Goal: Task Accomplishment & Management: Complete application form

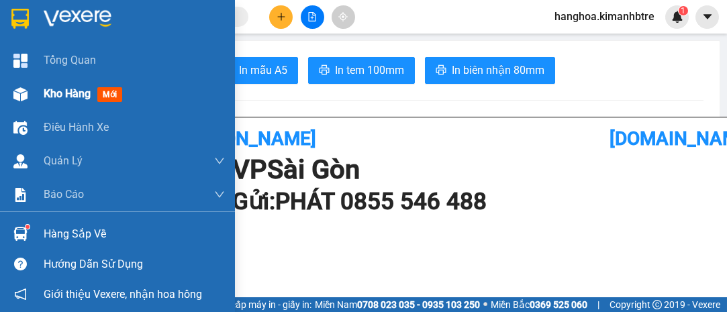
click at [73, 96] on span "Kho hàng" at bounding box center [67, 93] width 47 height 13
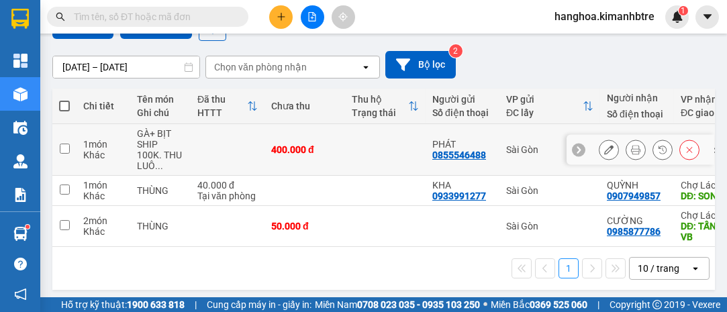
scroll to position [140, 0]
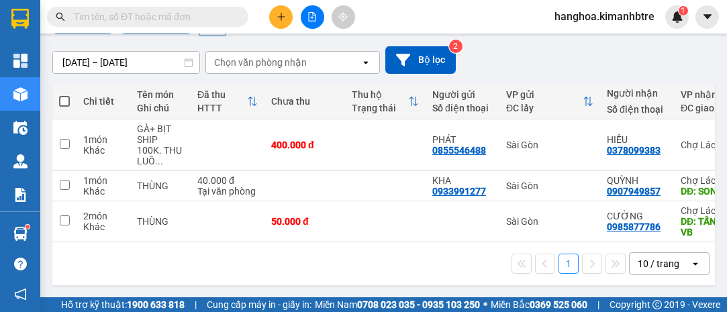
click at [62, 96] on span at bounding box center [64, 101] width 11 height 11
click at [64, 95] on input "checkbox" at bounding box center [64, 95] width 0 height 0
checkbox input "true"
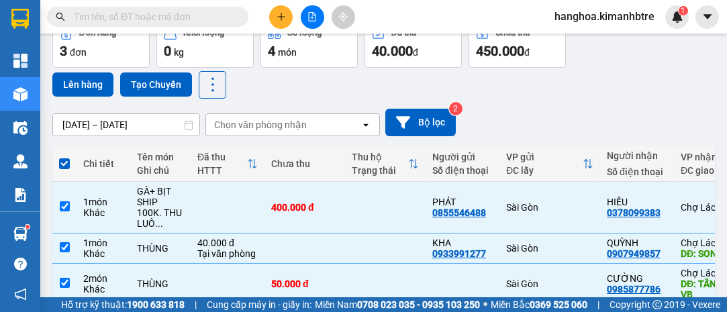
scroll to position [0, 0]
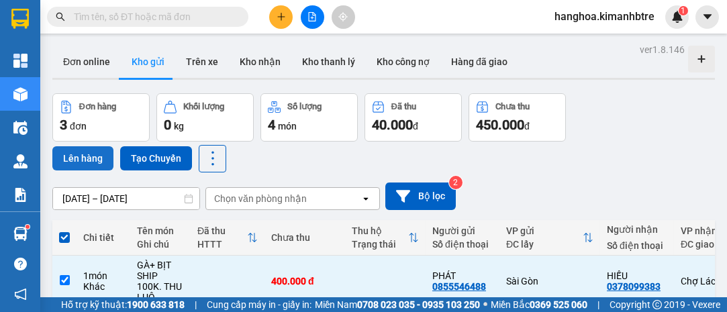
click at [86, 154] on button "Lên hàng" at bounding box center [82, 158] width 61 height 24
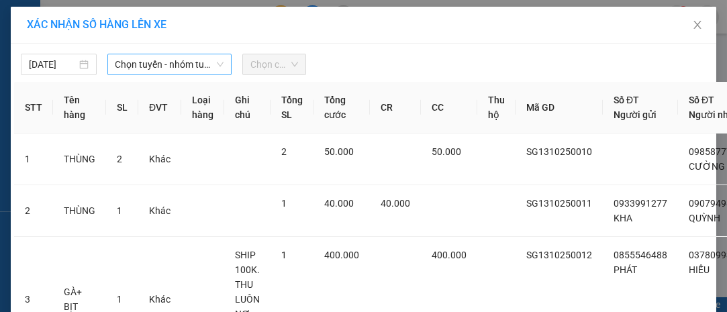
click at [157, 60] on span "Chọn tuyến - nhóm tuyến" at bounding box center [170, 64] width 109 height 20
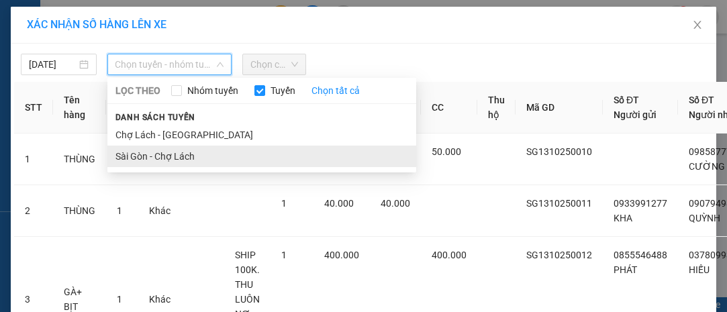
click at [185, 155] on li "Sài Gòn - Chợ Lách" at bounding box center [261, 156] width 309 height 21
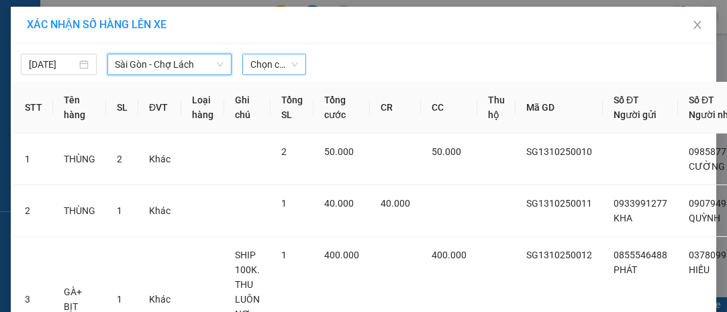
click at [256, 61] on span "Chọn chuyến" at bounding box center [273, 64] width 47 height 20
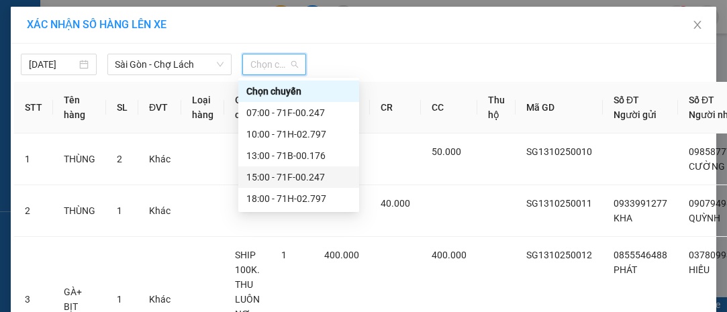
click at [334, 175] on div "15:00 - 71F-00.247" at bounding box center [298, 177] width 105 height 15
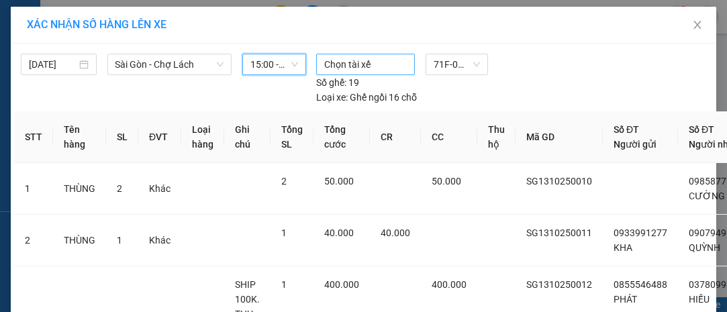
click at [345, 65] on div at bounding box center [366, 64] width 92 height 16
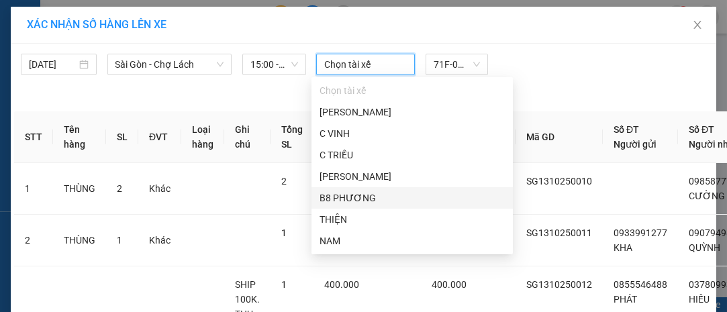
scroll to position [64, 0]
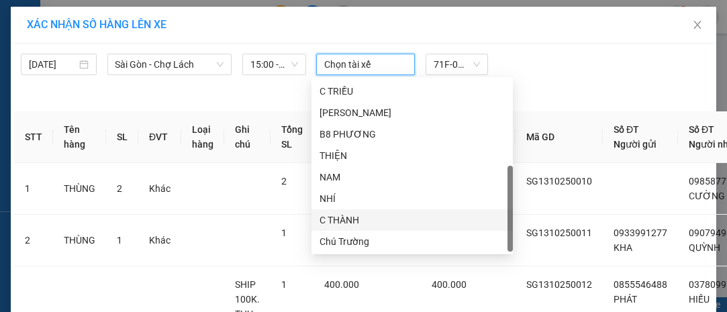
click at [387, 220] on div "C THÀNH" at bounding box center [412, 220] width 185 height 15
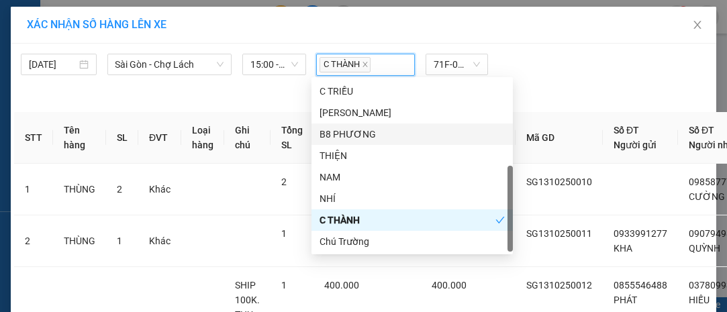
click at [565, 84] on div "C THÀNH 71F-00.247 Số ghế: 19 Loại xe: Ghế ngồi 16 chỗ" at bounding box center [457, 80] width 293 height 52
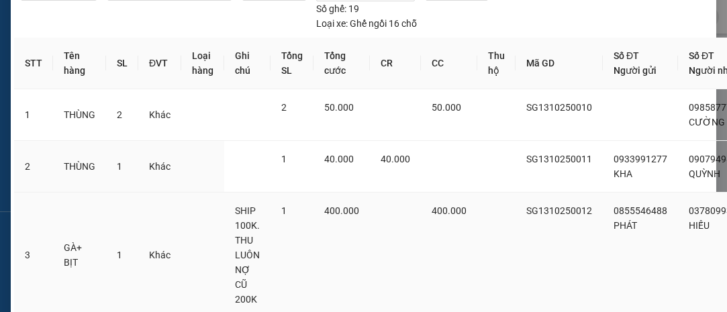
scroll to position [214, 0]
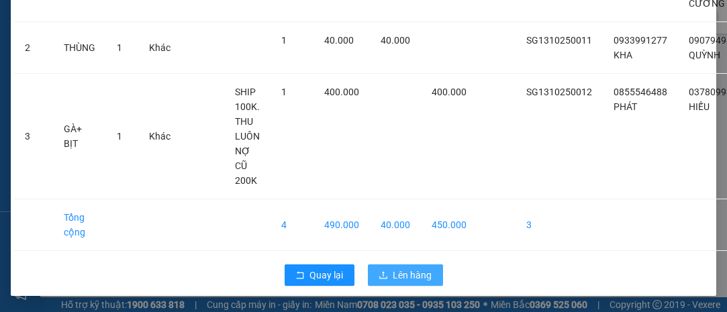
click at [399, 268] on span "Lên hàng" at bounding box center [413, 275] width 39 height 15
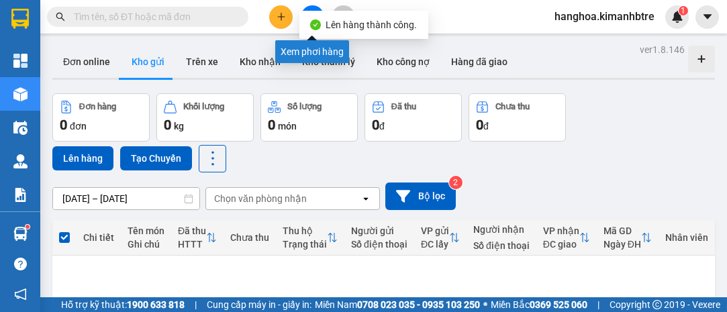
click at [313, 5] on button at bounding box center [313, 17] width 24 height 24
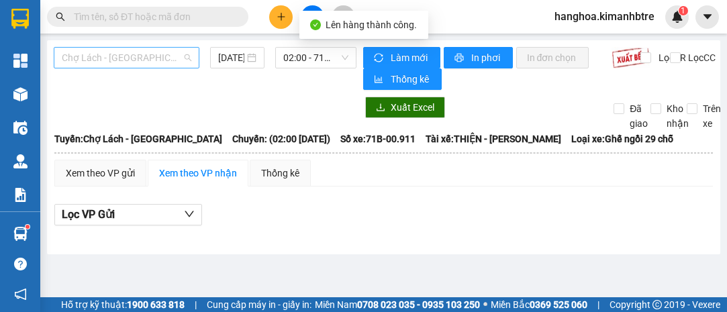
click at [156, 58] on span "Chợ Lách - [GEOGRAPHIC_DATA]" at bounding box center [127, 58] width 130 height 20
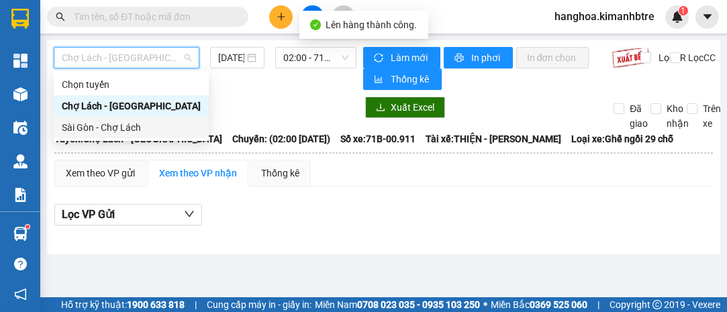
click at [148, 123] on div "Sài Gòn - Chợ Lách" at bounding box center [131, 127] width 139 height 15
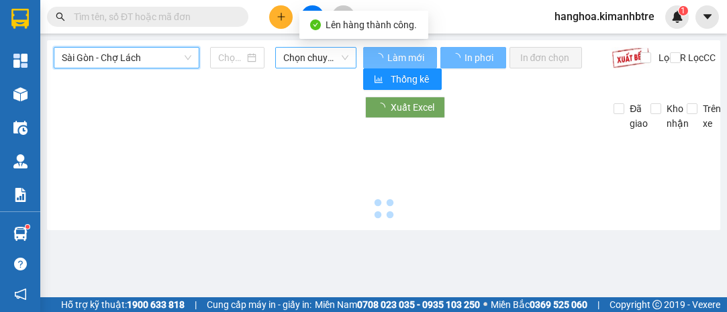
type input "[DATE]"
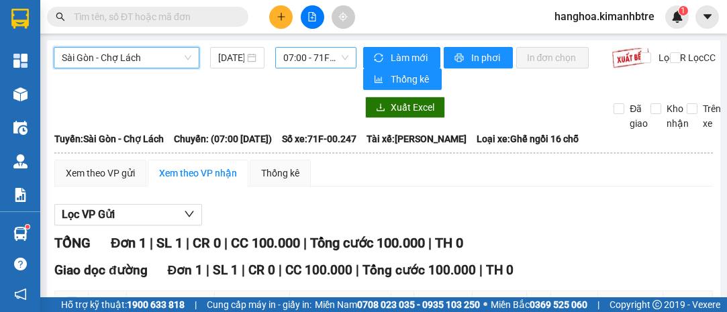
click at [309, 56] on span "07:00 - 71F-00.247" at bounding box center [315, 58] width 64 height 20
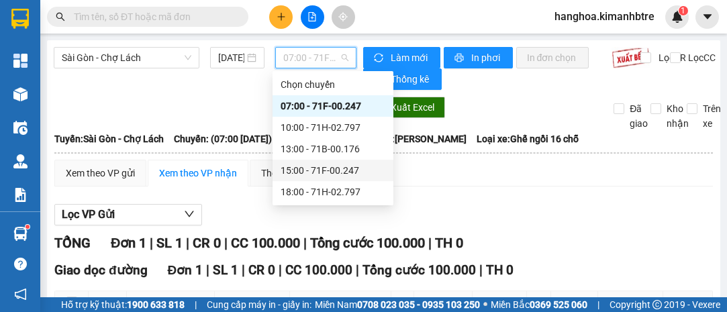
click at [347, 167] on div "15:00 - 71F-00.247" at bounding box center [333, 170] width 105 height 15
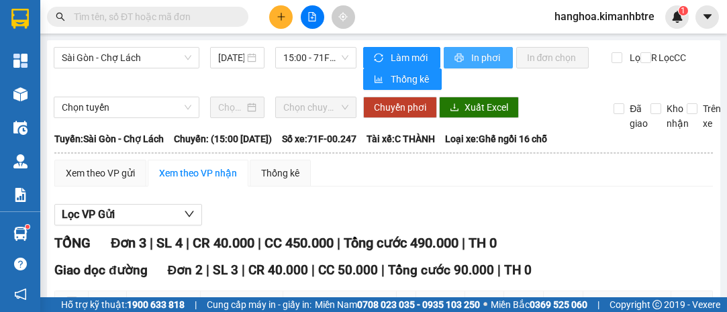
click at [478, 60] on span "In phơi" at bounding box center [486, 57] width 31 height 15
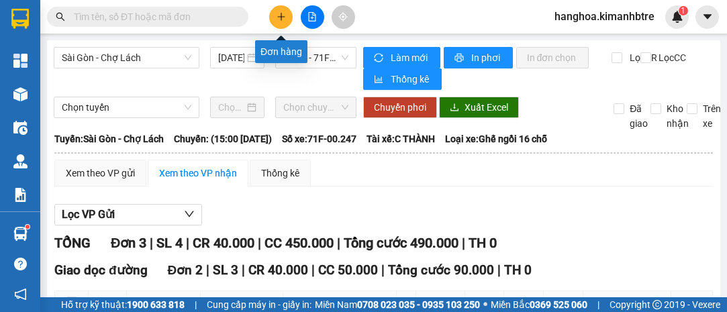
click at [282, 19] on icon "plus" at bounding box center [281, 16] width 9 height 9
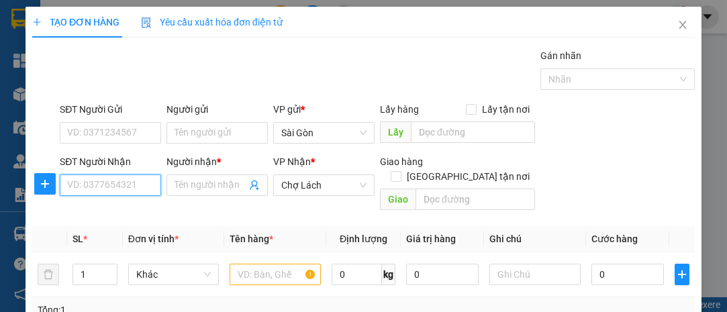
click at [113, 189] on input "SĐT Người Nhận" at bounding box center [110, 185] width 101 height 21
type input "0939352860"
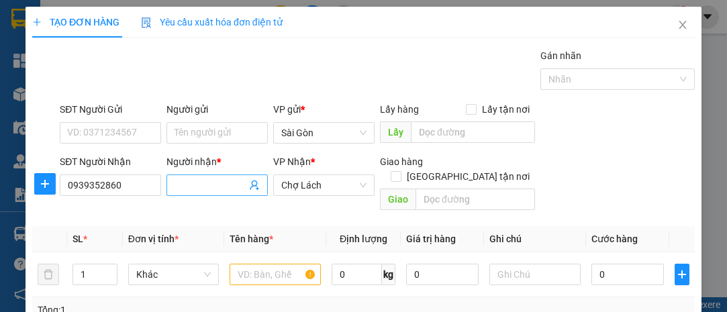
click at [180, 185] on input "Người nhận *" at bounding box center [211, 185] width 72 height 15
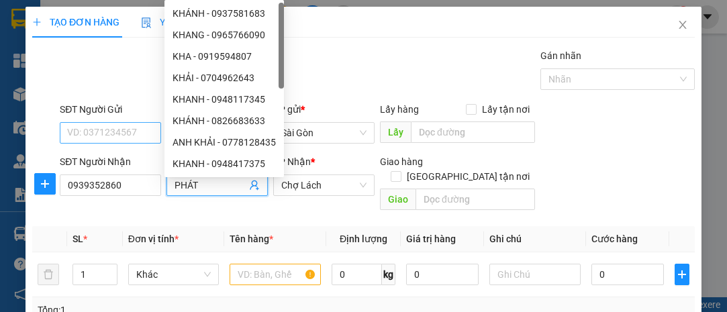
type input "PHÁT"
click at [79, 128] on input "SĐT Người Gửi" at bounding box center [110, 132] width 101 height 21
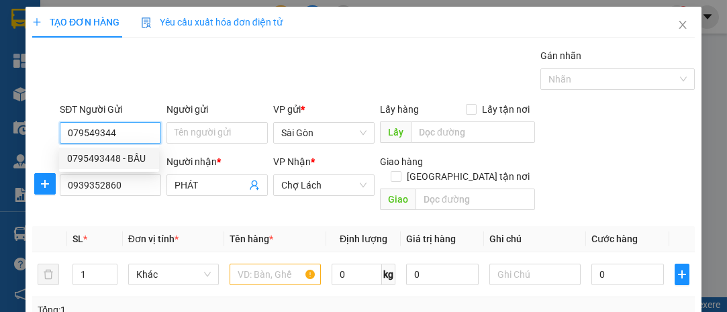
click at [119, 154] on div "0795493448 - BẦU" at bounding box center [109, 158] width 84 height 15
type input "0795493448"
type input "BẦU"
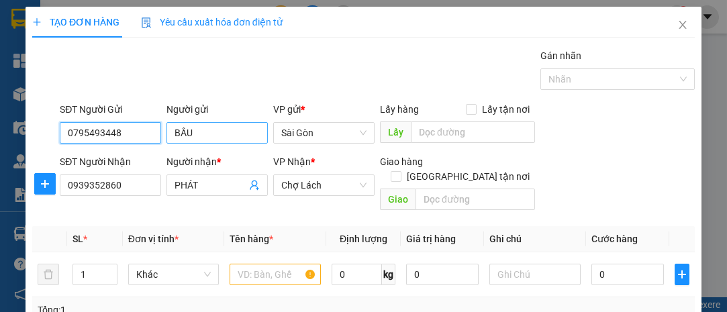
type input "0795493448"
click at [165, 133] on body "Kết quả tìm kiếm ( 0 ) Bộ lọc Ngày tạo đơn gần nhất No Data hanghoa.kimanhbtre …" at bounding box center [363, 156] width 727 height 312
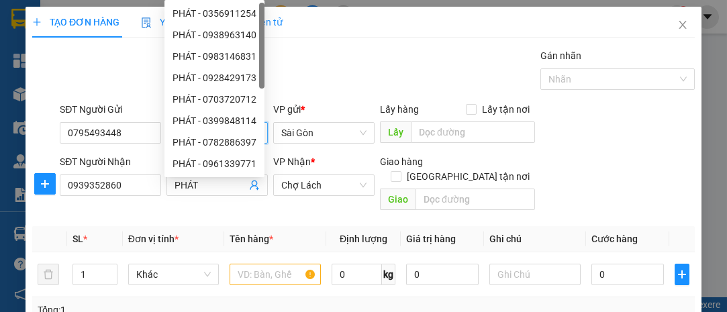
type input "THƯ"
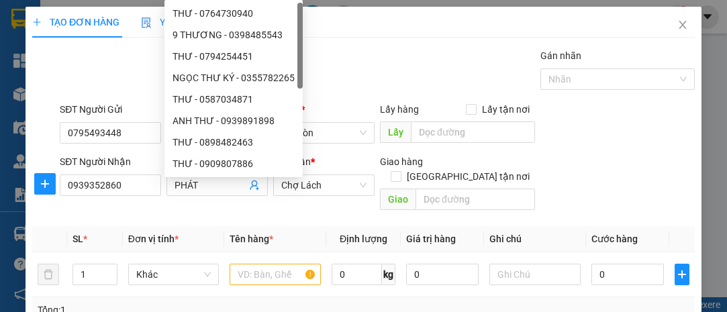
click at [294, 70] on div "NGỌC THƯ KÝ - 0355782265" at bounding box center [234, 77] width 138 height 21
type input "0355782265"
type input "NGỌC THƯ KÝ"
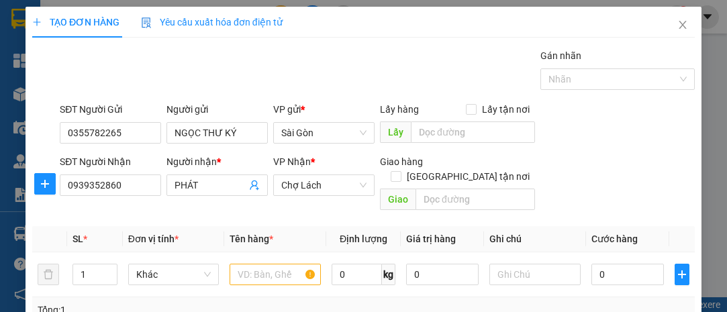
click at [353, 57] on div "Gán nhãn Nhãn" at bounding box center [377, 71] width 641 height 47
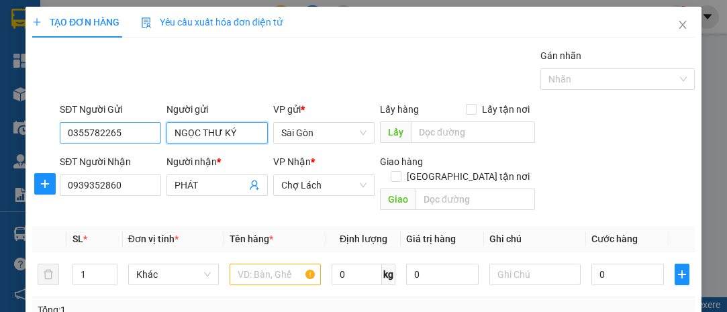
drag, startPoint x: 241, startPoint y: 134, endPoint x: 150, endPoint y: 136, distance: 91.3
click at [150, 136] on div "SĐT Người Gửi 0355782265 Người gửi NGỌC THƯ KÝ NGỌC THƯ KÝ VP gửi * [PERSON_NAM…" at bounding box center [377, 125] width 641 height 47
drag, startPoint x: 120, startPoint y: 128, endPoint x: 0, endPoint y: 121, distance: 119.8
click at [0, 121] on div "TẠO ĐƠN HÀNG Yêu cầu xuất hóa đơn điện tử Transit Pickup Surcharge Ids Transit …" at bounding box center [363, 156] width 727 height 312
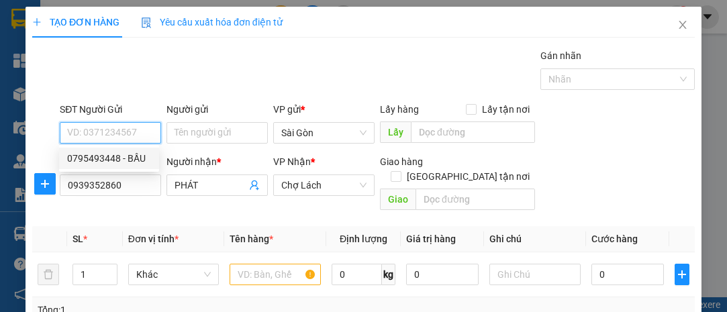
click at [100, 158] on div "0795493448 - BẦU" at bounding box center [109, 158] width 84 height 15
type input "0795493448"
type input "BẦU"
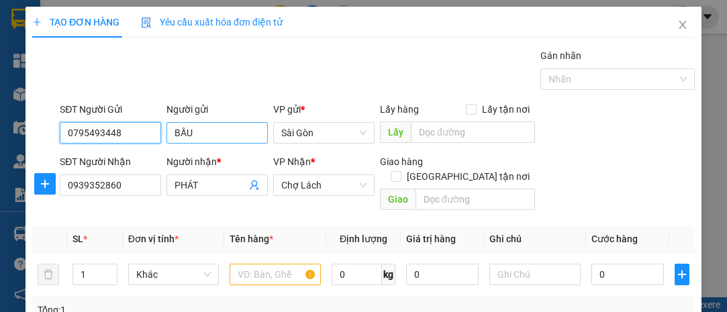
type input "0795493448"
drag, startPoint x: 194, startPoint y: 129, endPoint x: 158, endPoint y: 132, distance: 35.7
click at [158, 132] on div "SĐT Người Gửi 0795493448 Người gửi BẦU BẦU VP gửi * [PERSON_NAME] Lấy hàng Lấy …" at bounding box center [377, 125] width 641 height 47
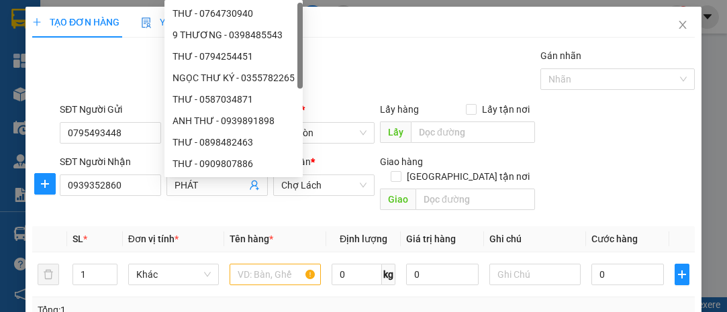
type input "THƯ"
click at [106, 68] on div "Gán nhãn Nhãn" at bounding box center [377, 71] width 641 height 47
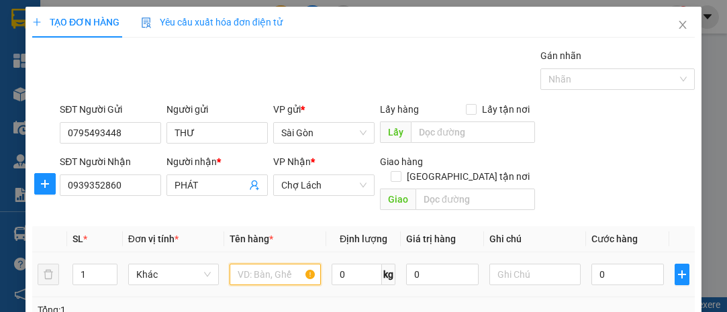
click at [248, 264] on input "text" at bounding box center [275, 274] width 91 height 21
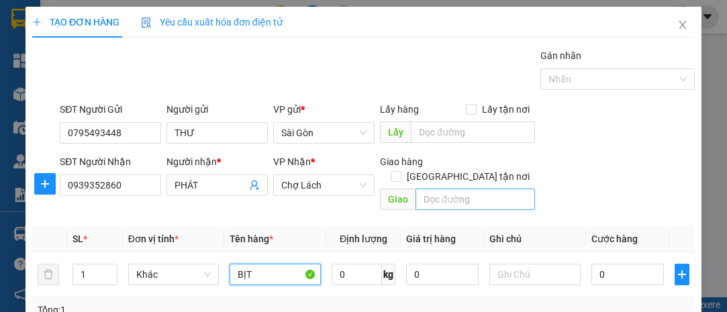
type input "BỊT"
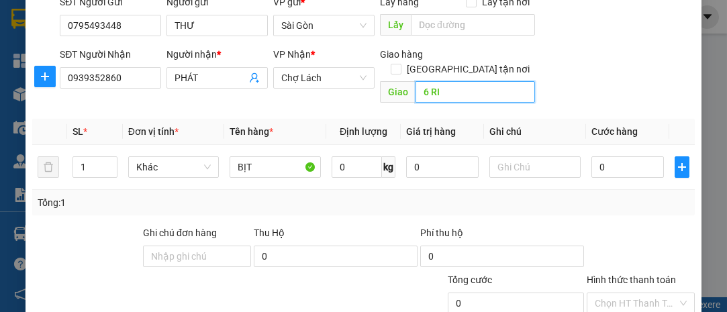
scroll to position [182, 0]
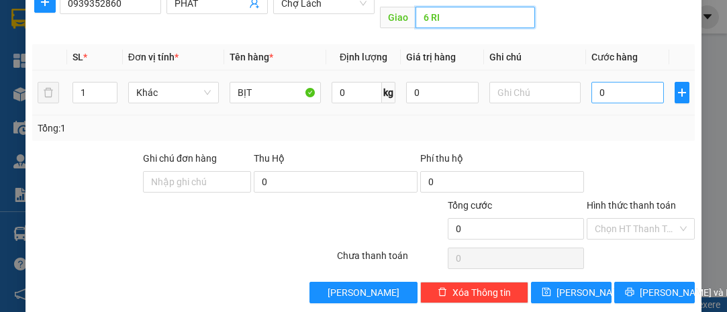
type input "6 RI"
click at [606, 82] on input "0" at bounding box center [628, 92] width 73 height 21
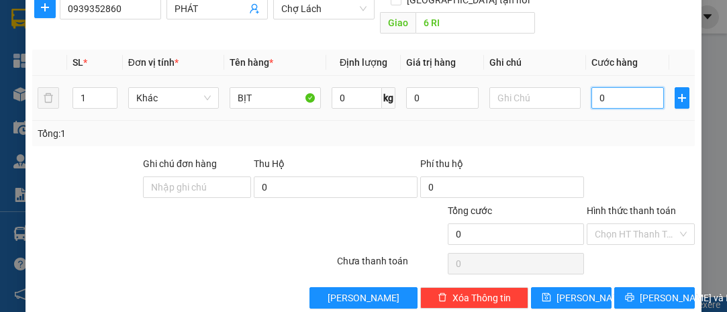
type input "003"
type input "3"
type input "0.030"
type input "30"
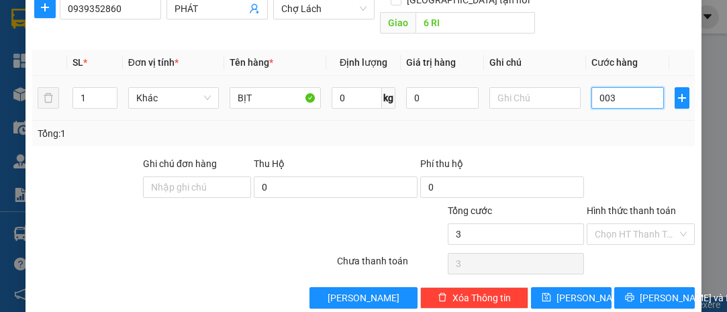
type input "30"
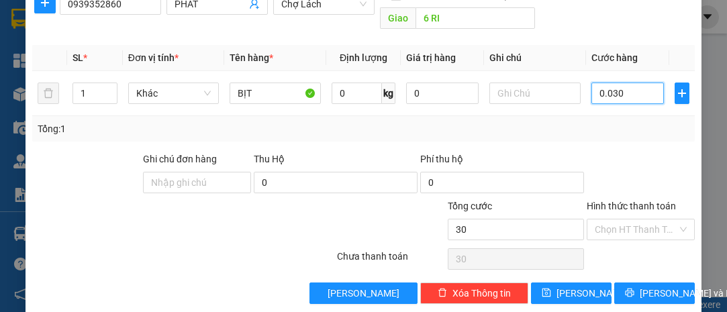
scroll to position [182, 0]
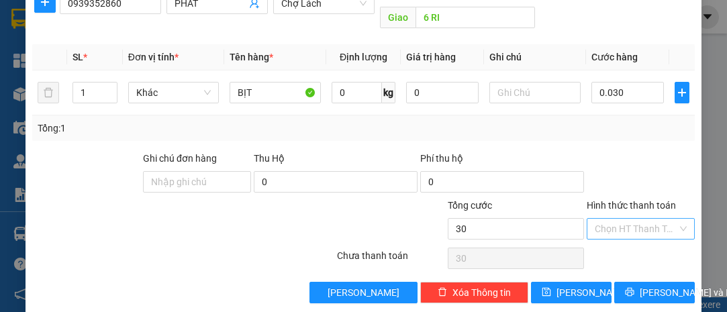
click at [616, 219] on input "Hình thức thanh toán" at bounding box center [636, 229] width 83 height 20
type input "30.000"
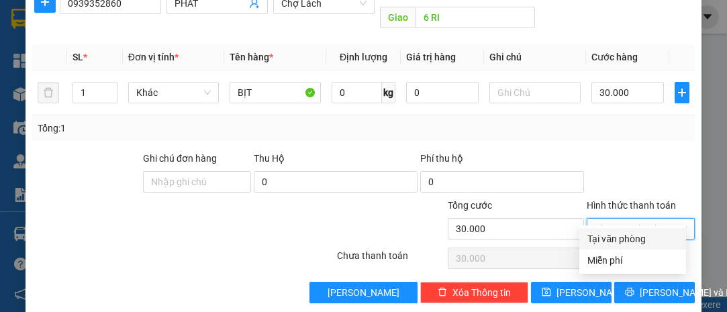
click at [617, 236] on div "Tại văn phòng" at bounding box center [633, 239] width 91 height 15
type input "0"
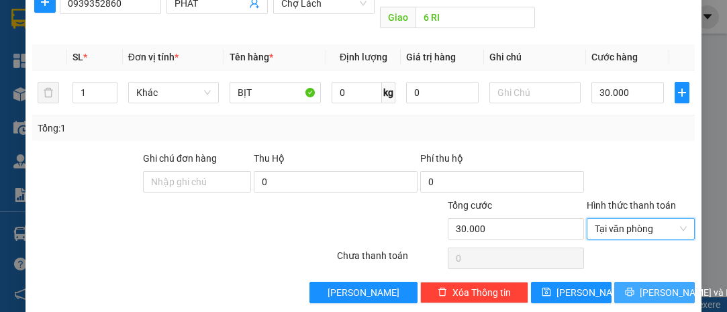
click at [649, 285] on span "[PERSON_NAME] và In" at bounding box center [687, 292] width 94 height 15
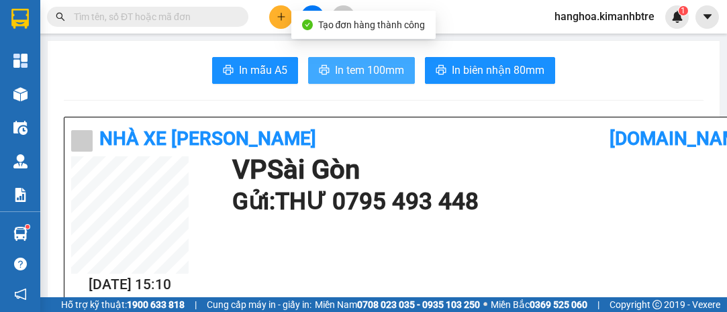
click at [361, 64] on span "In tem 100mm" at bounding box center [369, 70] width 69 height 17
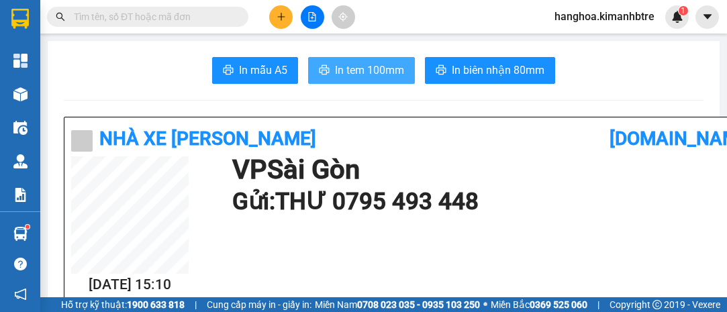
click at [367, 70] on span "In tem 100mm" at bounding box center [369, 70] width 69 height 17
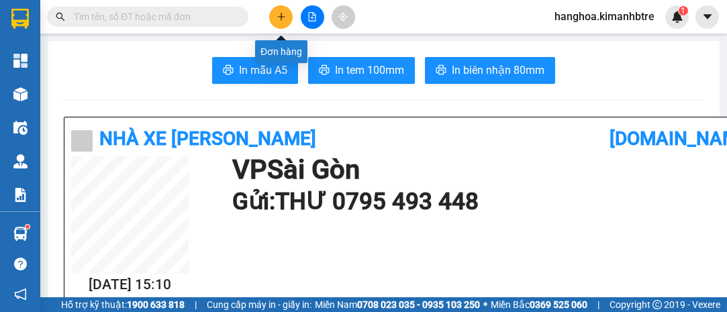
click at [277, 17] on icon "plus" at bounding box center [281, 16] width 9 height 9
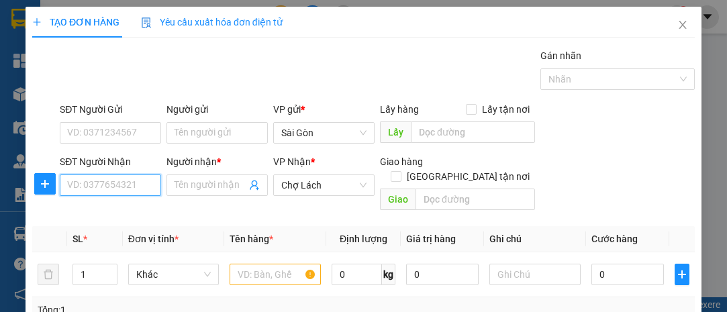
click at [102, 185] on input "SĐT Người Nhận" at bounding box center [110, 185] width 101 height 21
type input "0827581069"
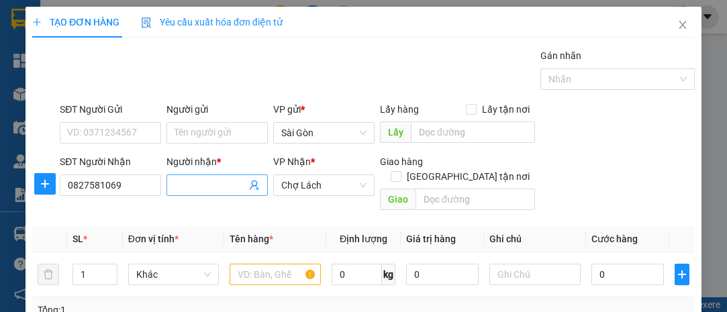
click at [179, 181] on input "Người nhận *" at bounding box center [211, 185] width 72 height 15
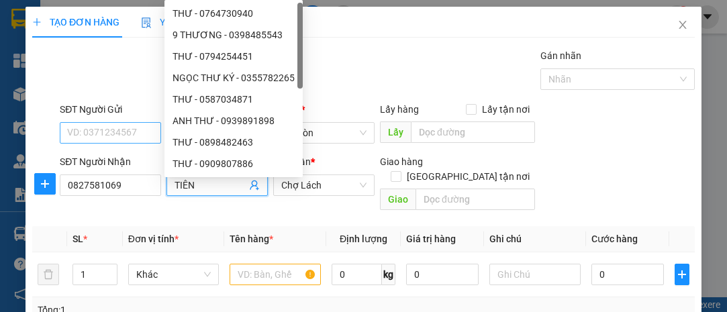
type input "TIÊN"
click at [87, 137] on input "SĐT Người Gửi" at bounding box center [110, 132] width 101 height 21
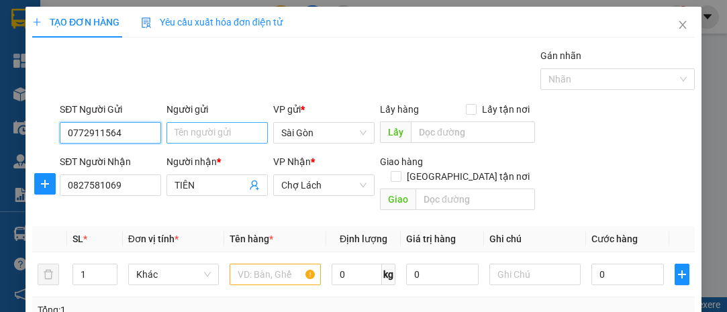
type input "0772911564"
click at [180, 132] on input "Người gửi" at bounding box center [217, 132] width 101 height 21
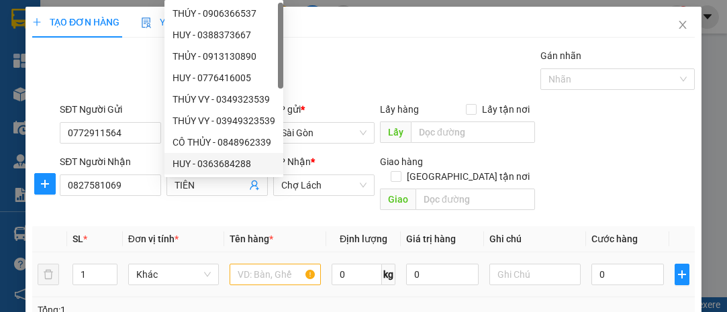
type input "HUY"
click at [241, 268] on input "text" at bounding box center [275, 274] width 91 height 21
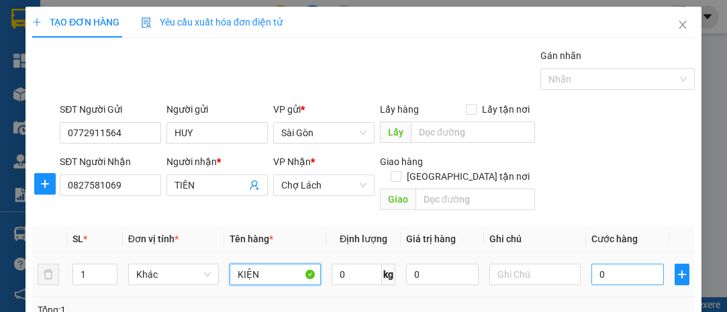
type input "KIỆN"
click at [614, 264] on input "0" at bounding box center [628, 274] width 73 height 21
type input "005"
type input "5"
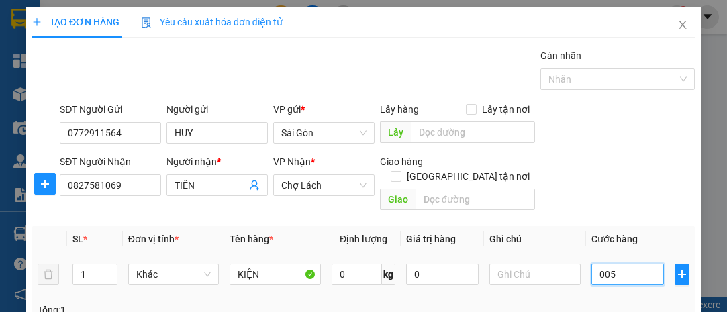
type input "0.050"
type input "50"
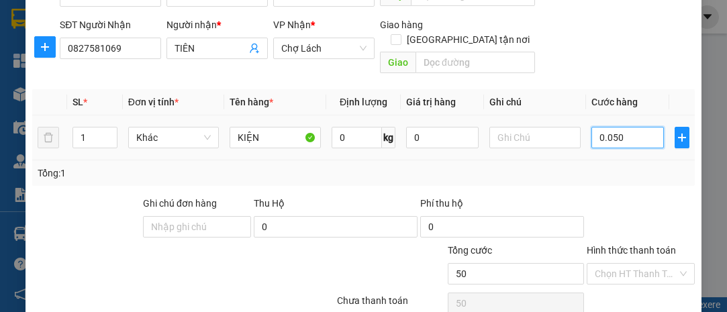
scroll to position [182, 0]
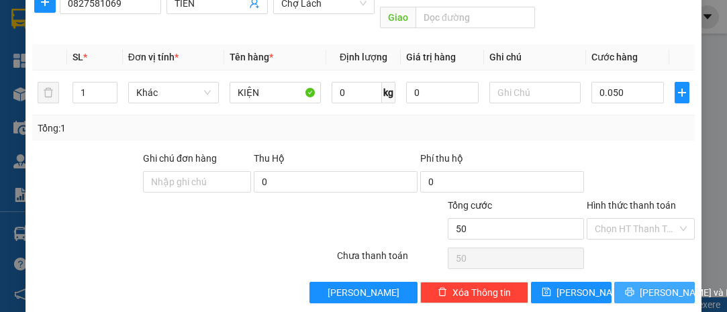
click at [659, 285] on span "[PERSON_NAME] và In" at bounding box center [687, 292] width 94 height 15
type input "50.000"
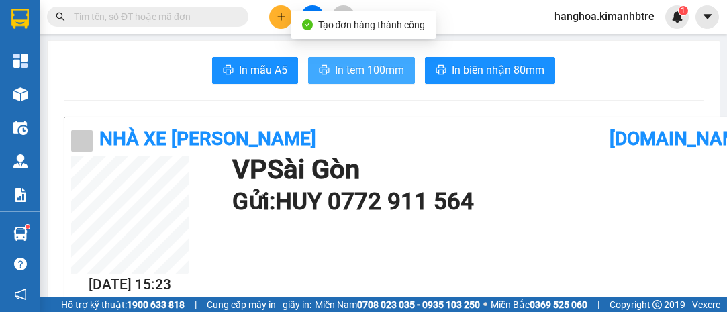
click at [364, 66] on span "In tem 100mm" at bounding box center [369, 70] width 69 height 17
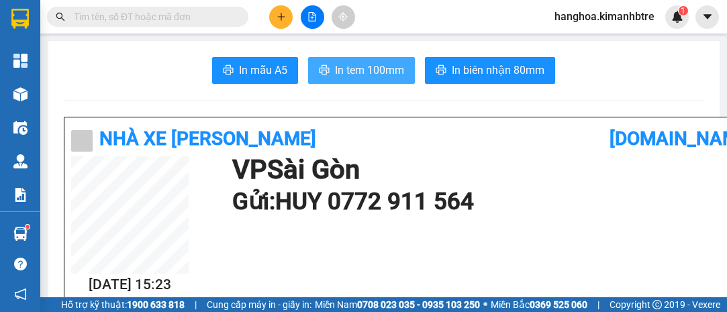
click at [348, 64] on span "In tem 100mm" at bounding box center [369, 70] width 69 height 17
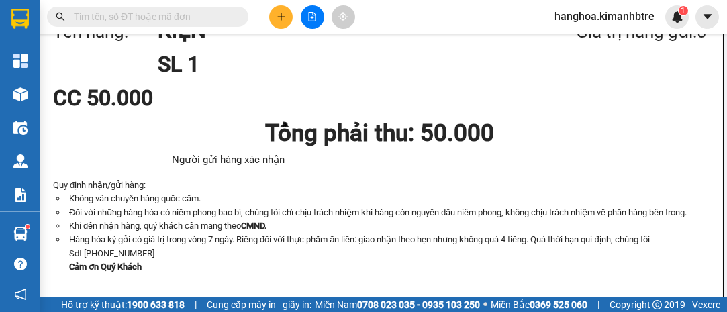
scroll to position [752, 33]
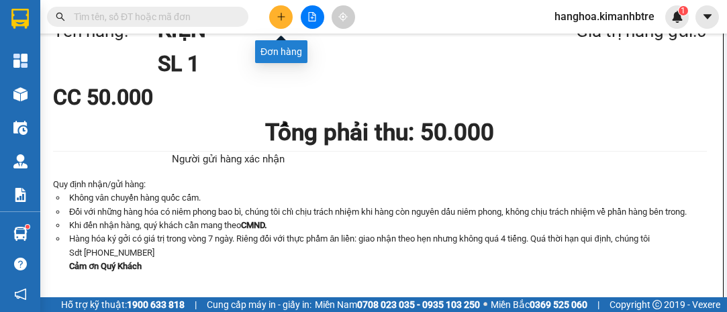
click at [285, 17] on icon "plus" at bounding box center [281, 16] width 9 height 9
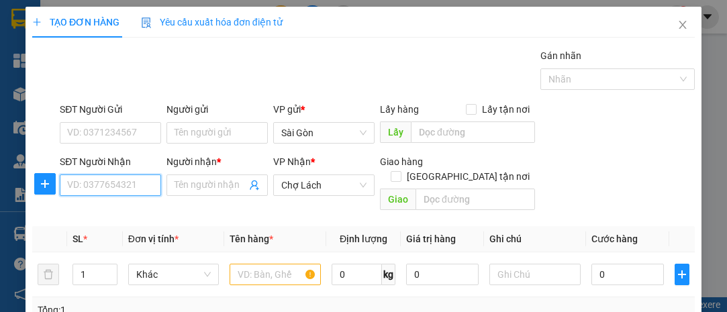
click at [93, 183] on input "SĐT Người Nhận" at bounding box center [110, 185] width 101 height 21
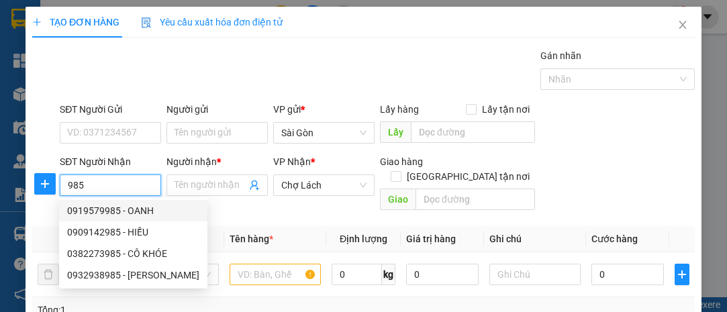
click at [105, 210] on div "0919579985 - OANH" at bounding box center [133, 210] width 132 height 15
type input "0919579985"
type input "OANH"
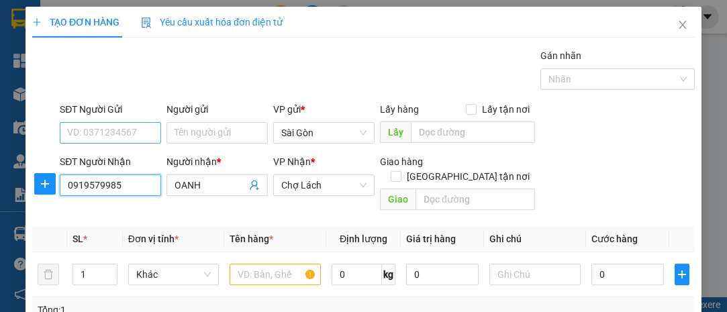
type input "0919579985"
click at [89, 133] on input "SĐT Người Gửi" at bounding box center [110, 132] width 101 height 21
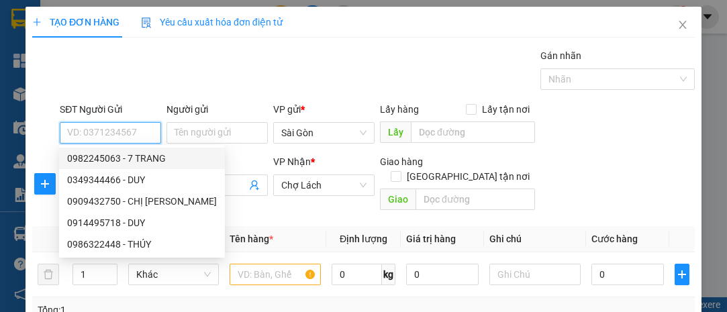
click at [116, 158] on div "0982245063 - 7 TRANG" at bounding box center [142, 158] width 150 height 15
type input "0982245063"
type input "7 TRANG"
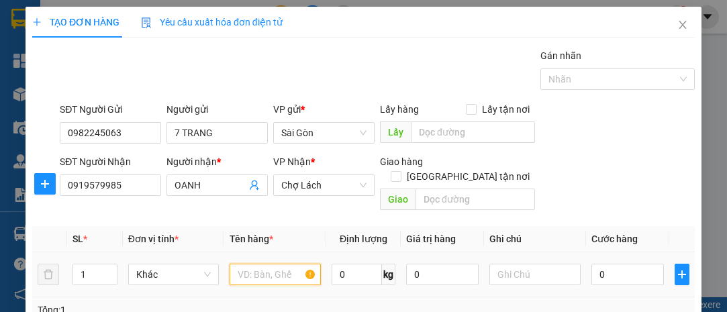
click at [255, 264] on input "text" at bounding box center [275, 274] width 91 height 21
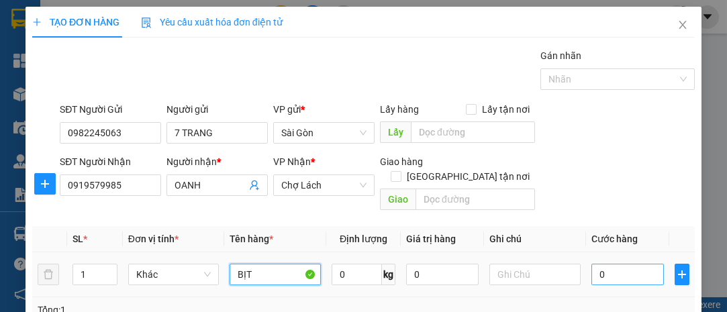
type input "BỊT"
click at [619, 264] on input "0" at bounding box center [628, 274] width 73 height 21
type input "002"
type input "2"
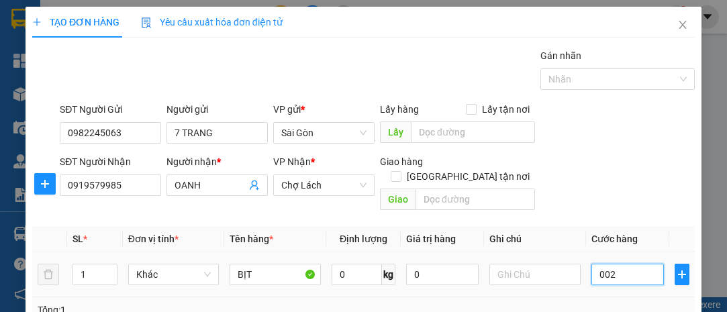
type input "0.020"
type input "20"
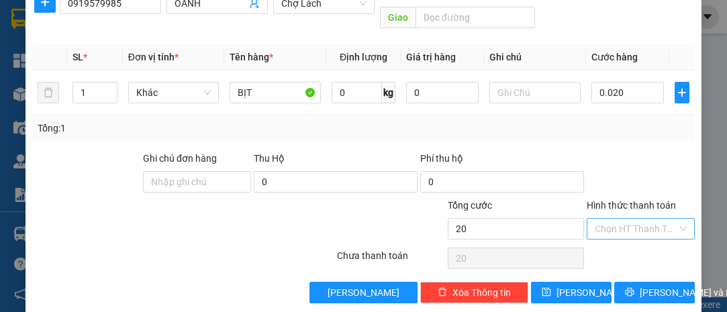
click at [627, 219] on input "Hình thức thanh toán" at bounding box center [636, 229] width 83 height 20
type input "20.000"
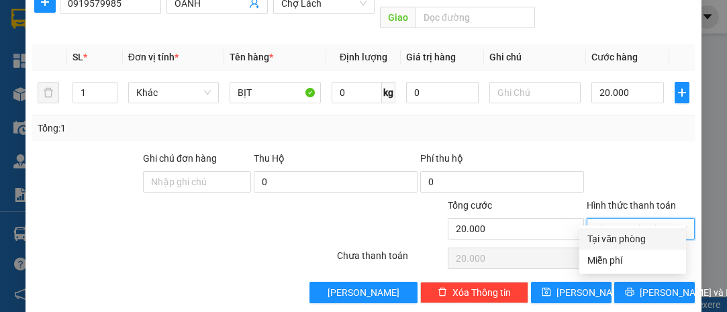
click at [621, 234] on div "Tại văn phòng" at bounding box center [633, 239] width 91 height 15
type input "0"
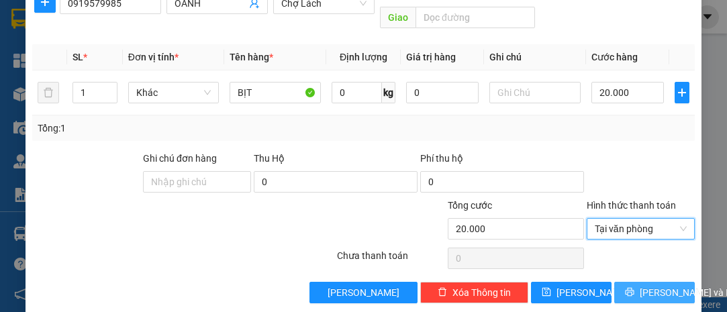
click at [651, 285] on span "[PERSON_NAME] và In" at bounding box center [687, 292] width 94 height 15
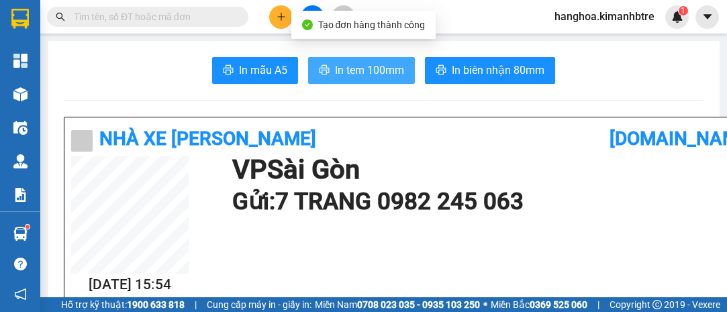
click at [359, 66] on span "In tem 100mm" at bounding box center [369, 70] width 69 height 17
